Goal: Task Accomplishment & Management: Manage account settings

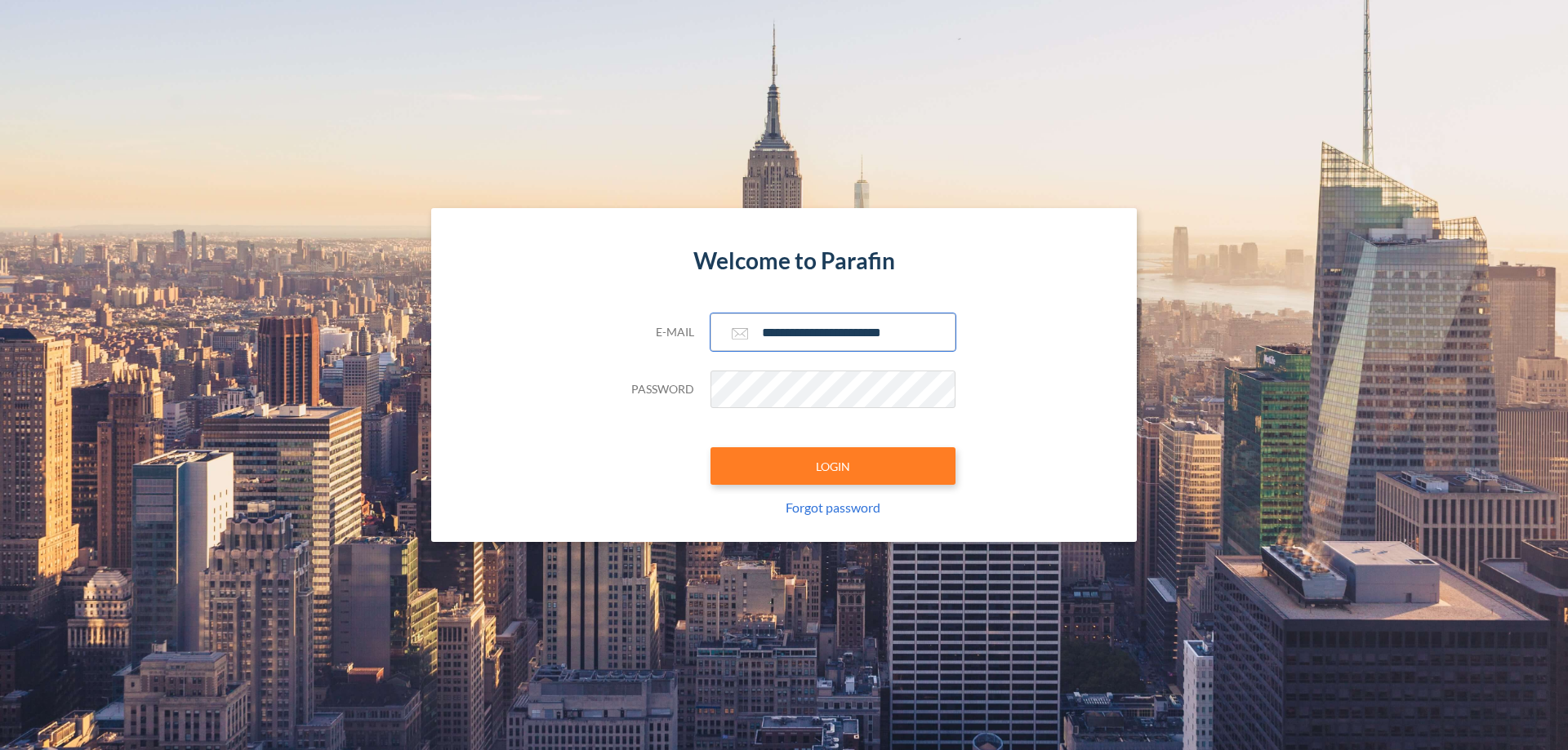
type input "**********"
click at [833, 467] on button "LOGIN" at bounding box center [833, 467] width 245 height 38
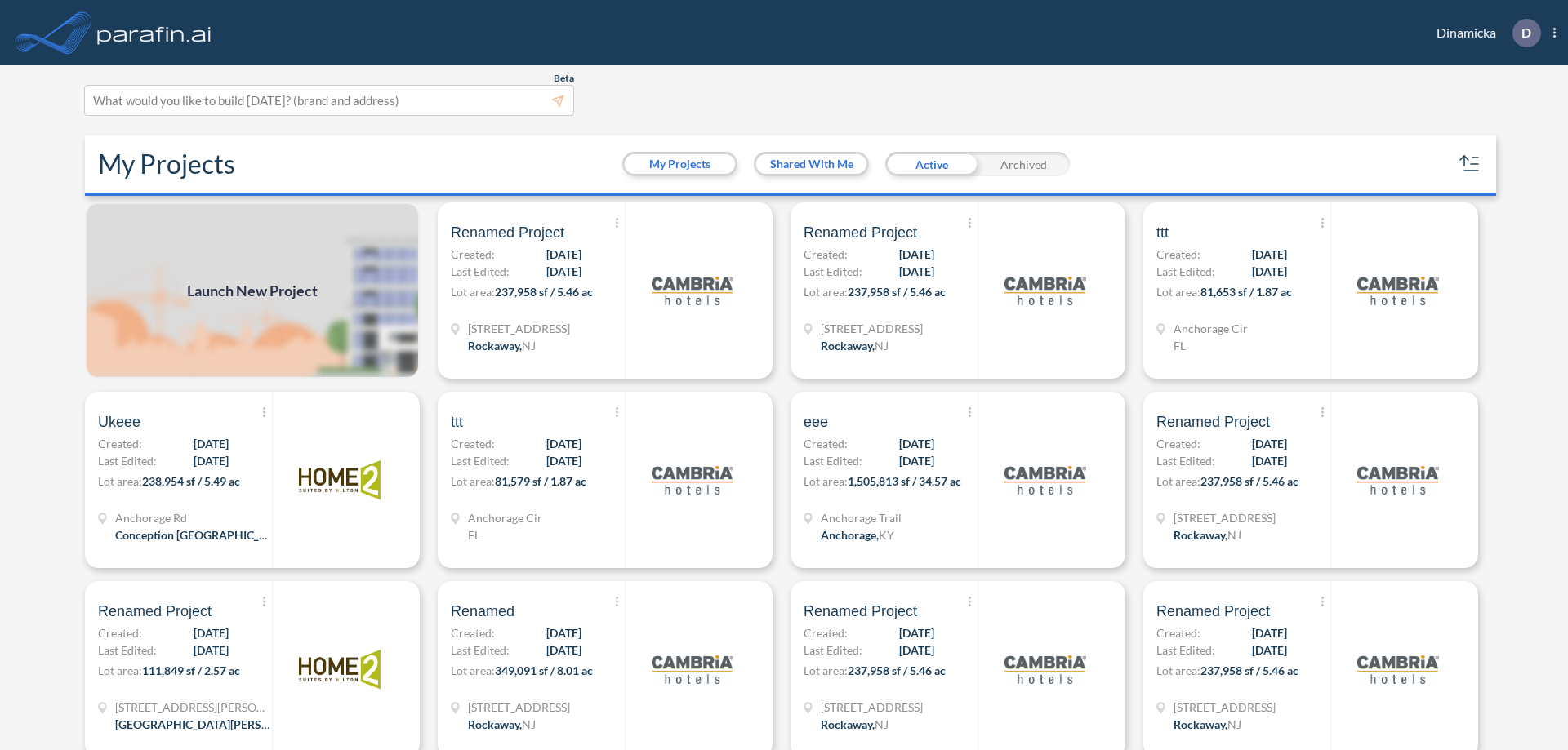
scroll to position [4, 0]
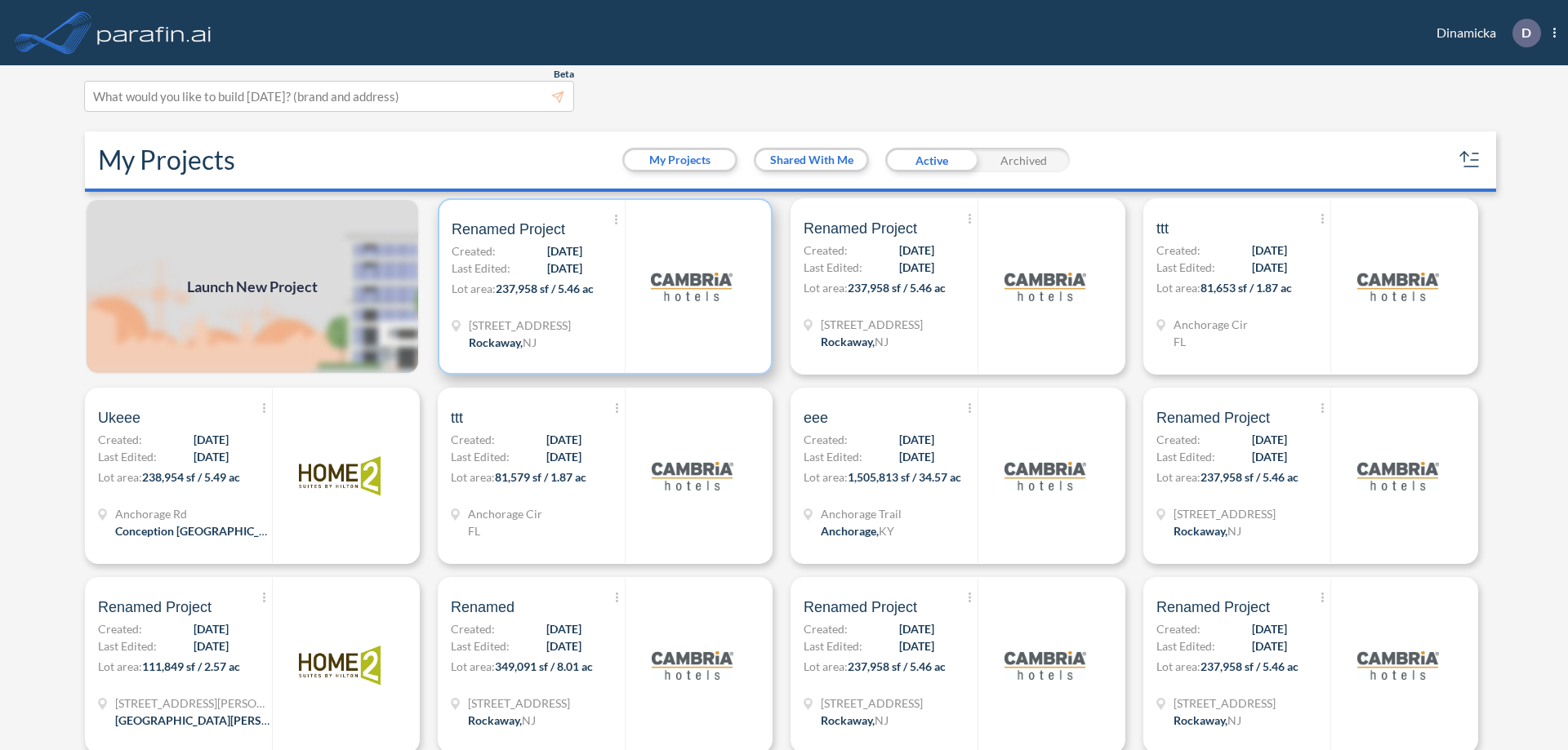
click at [602, 286] on p "Lot area: 237,958 sf / 5.46 ac" at bounding box center [538, 291] width 173 height 24
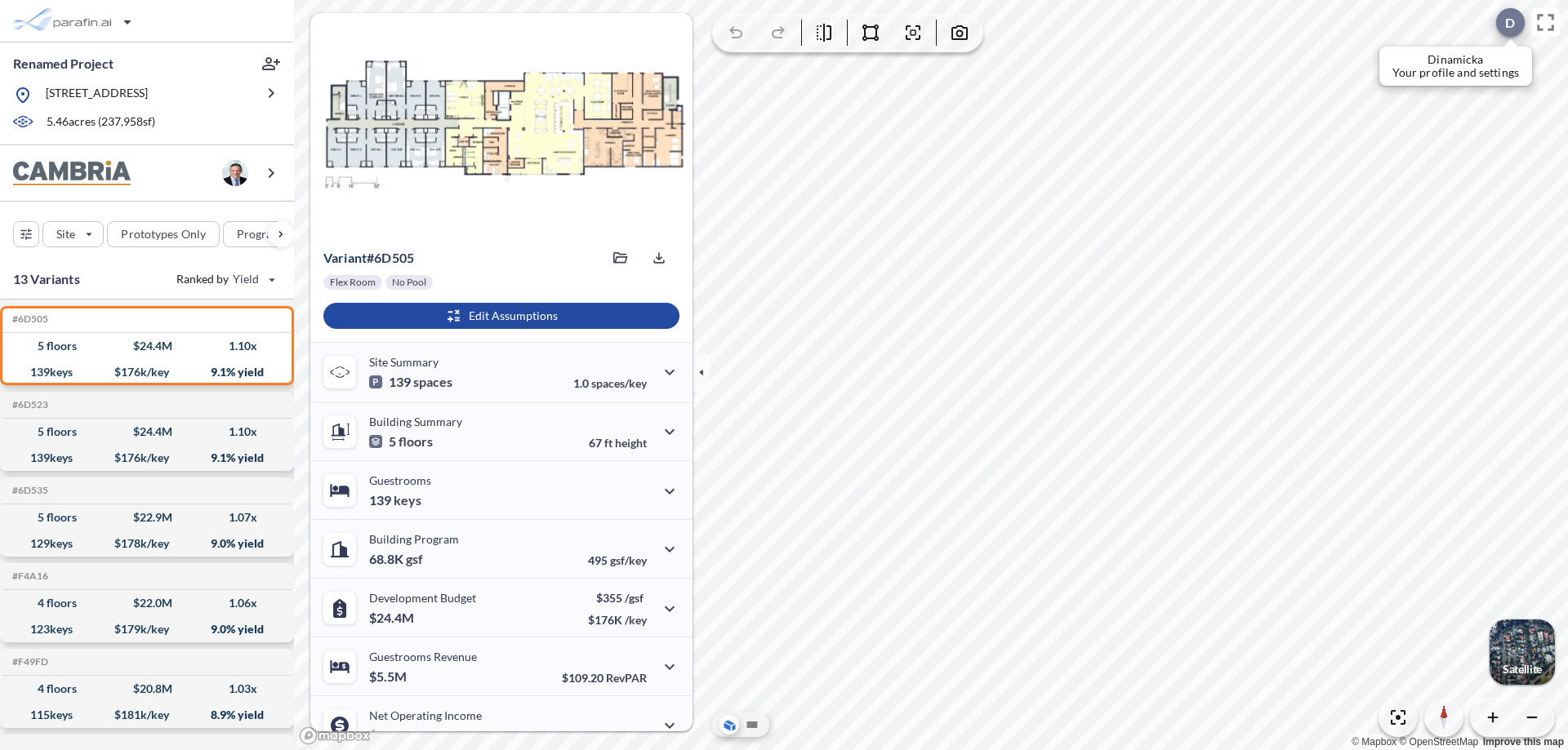
click at [1501, 22] on div at bounding box center [1509, 22] width 29 height 29
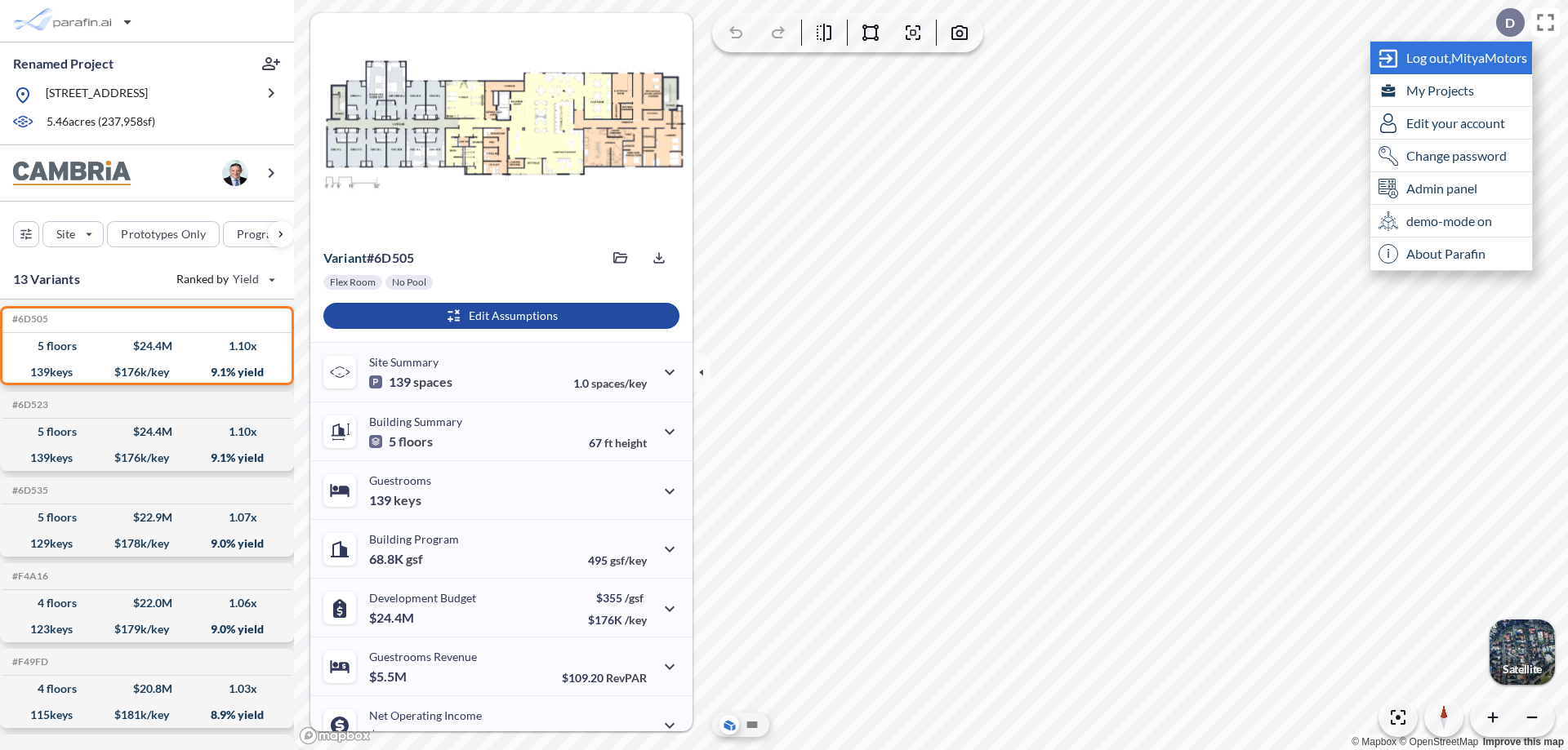
click at [1468, 57] on span "Log out, MityaMotors" at bounding box center [1466, 58] width 120 height 16
